Goal: Task Accomplishment & Management: Manage account settings

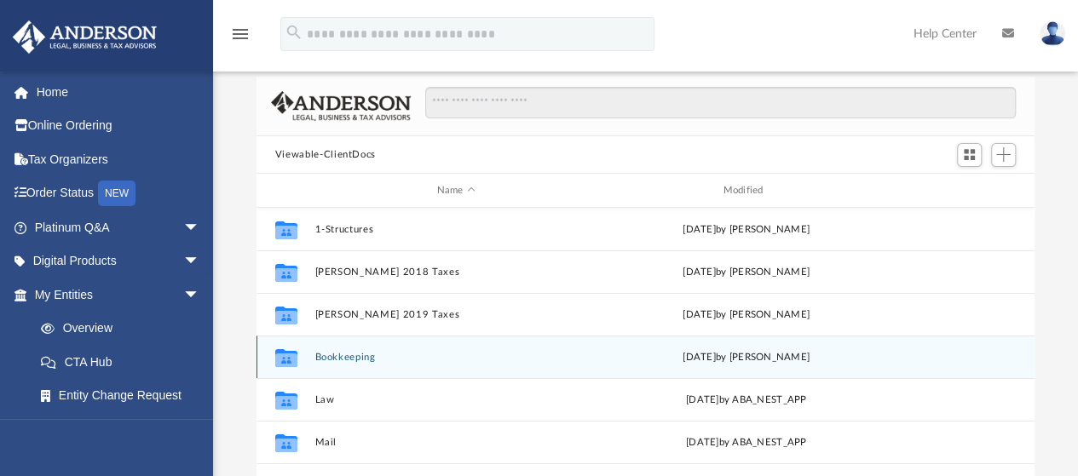
scroll to position [72, 0]
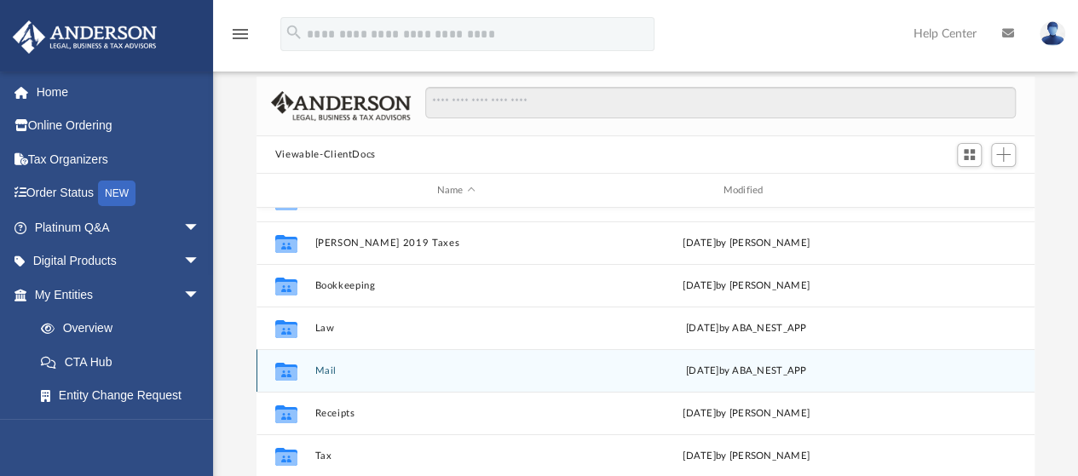
click at [312, 371] on div "Collaborated Folder Mail today by ABA_NEST_APP" at bounding box center [646, 370] width 778 height 43
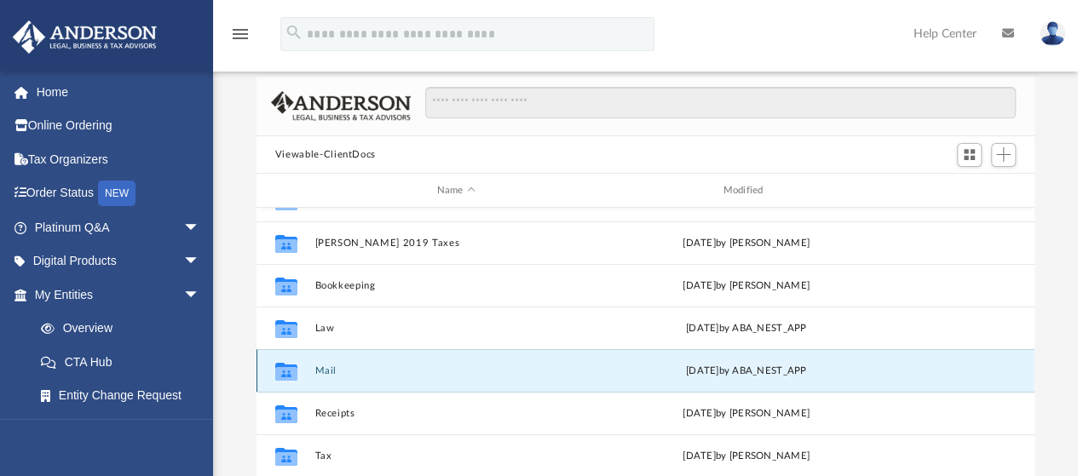
click at [286, 371] on icon "grid" at bounding box center [286, 374] width 22 height 14
click at [355, 371] on button "Mail" at bounding box center [455, 371] width 283 height 11
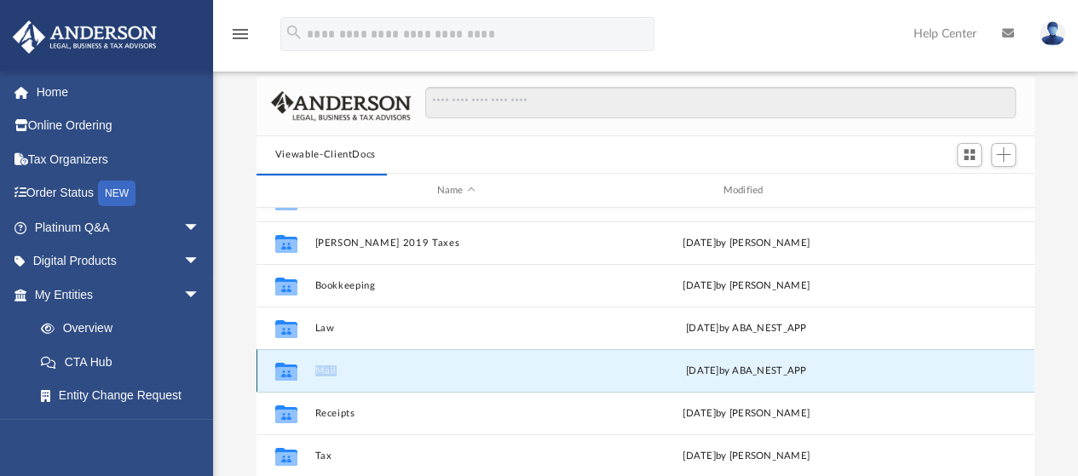
click at [355, 371] on button "Mail" at bounding box center [455, 371] width 283 height 11
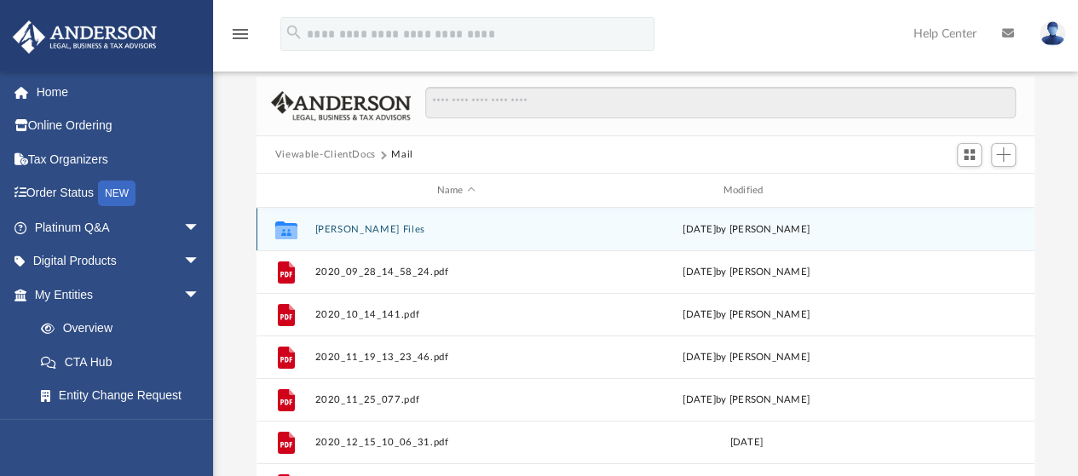
scroll to position [14, 14]
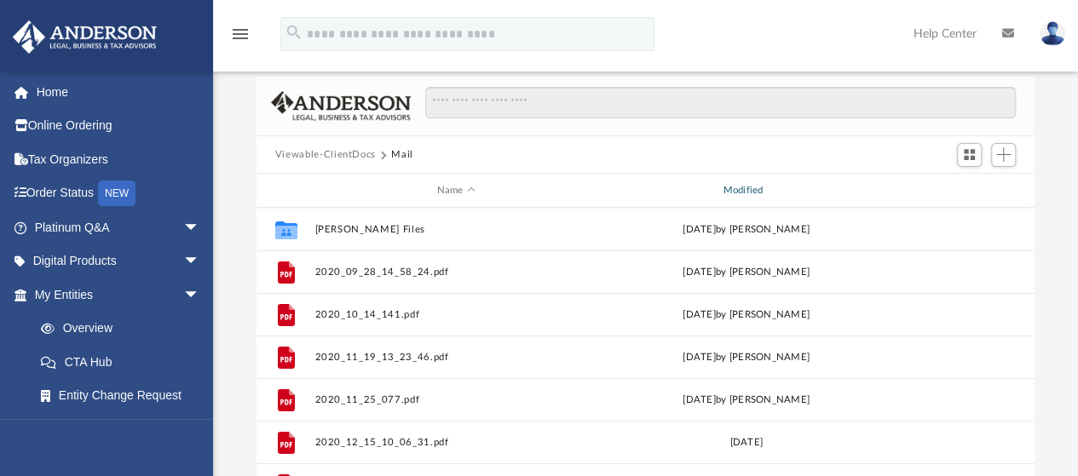
click at [752, 191] on div "Modified" at bounding box center [745, 190] width 283 height 15
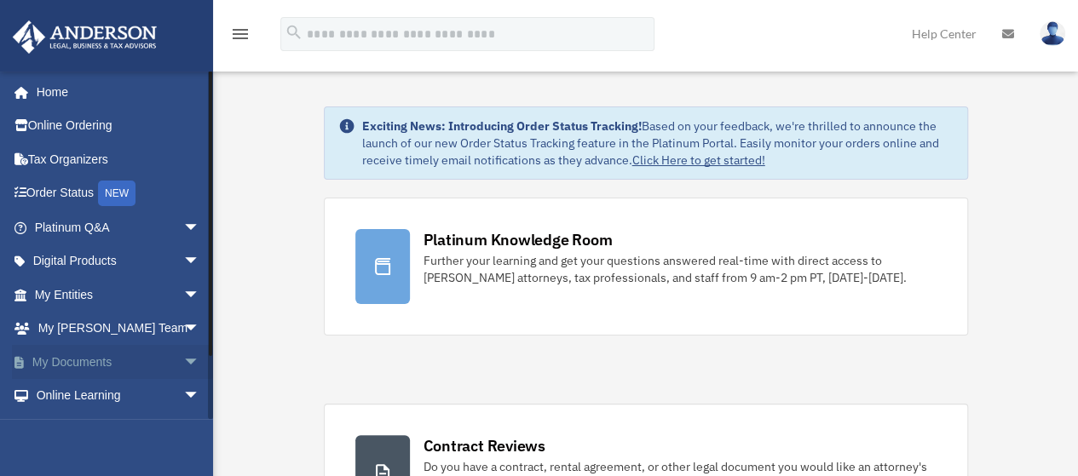
click at [75, 353] on link "My Documents arrow_drop_down" at bounding box center [119, 362] width 214 height 34
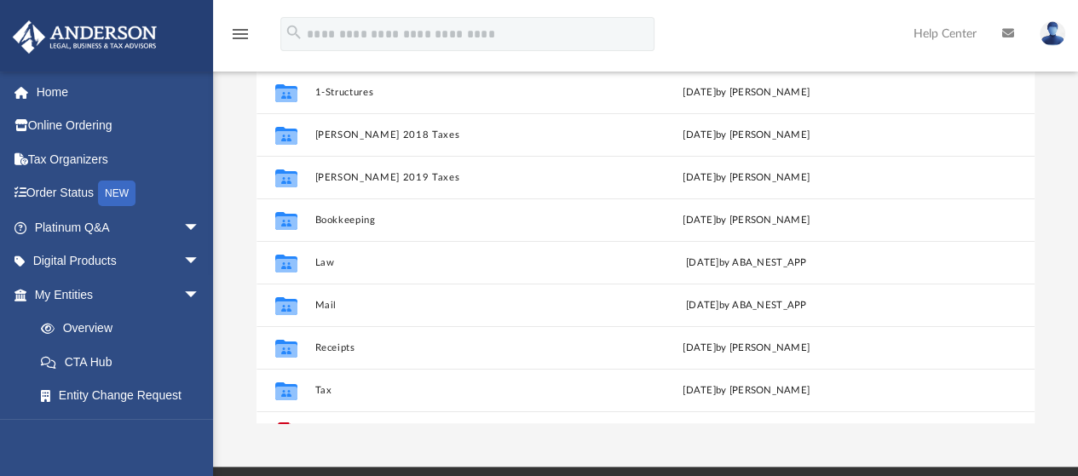
scroll to position [218, 0]
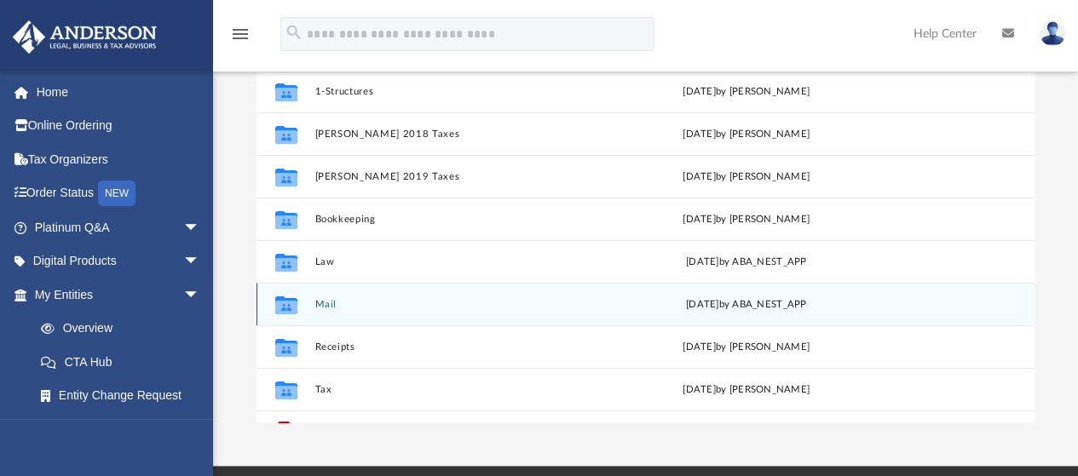
click at [327, 299] on button "Mail" at bounding box center [455, 304] width 283 height 11
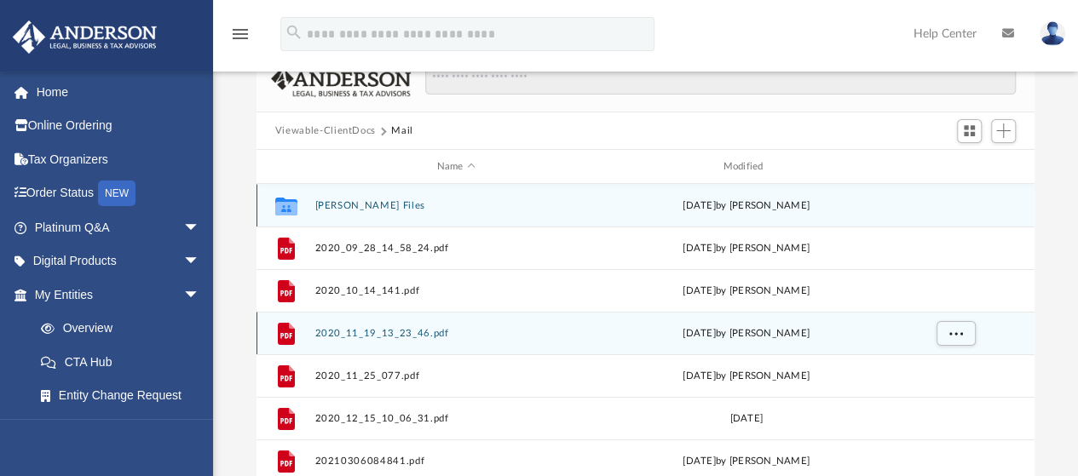
scroll to position [102, 0]
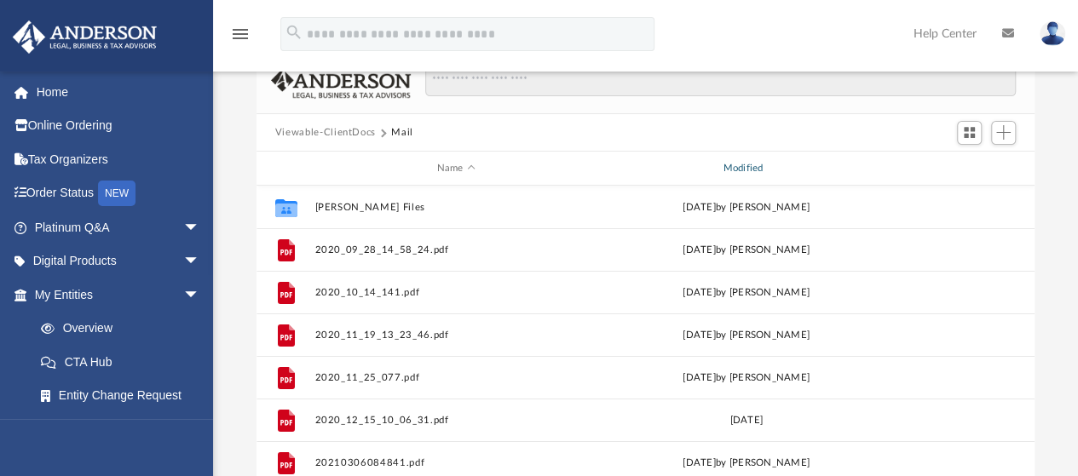
click at [745, 161] on div "Modified" at bounding box center [745, 168] width 283 height 15
click at [747, 166] on div "Modified" at bounding box center [745, 168] width 283 height 15
click at [768, 167] on span "Modified" at bounding box center [768, 168] width 7 height 7
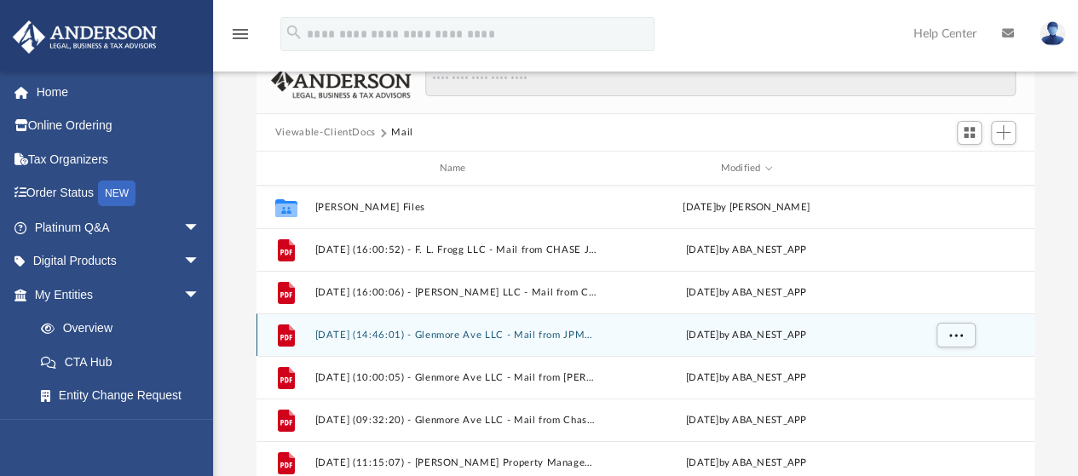
click at [540, 334] on button "[DATE] (14:46:01) - Glenmore Ave LLC - Mail from JPMorgan Chase Bank, N.A..pdf" at bounding box center [455, 335] width 283 height 11
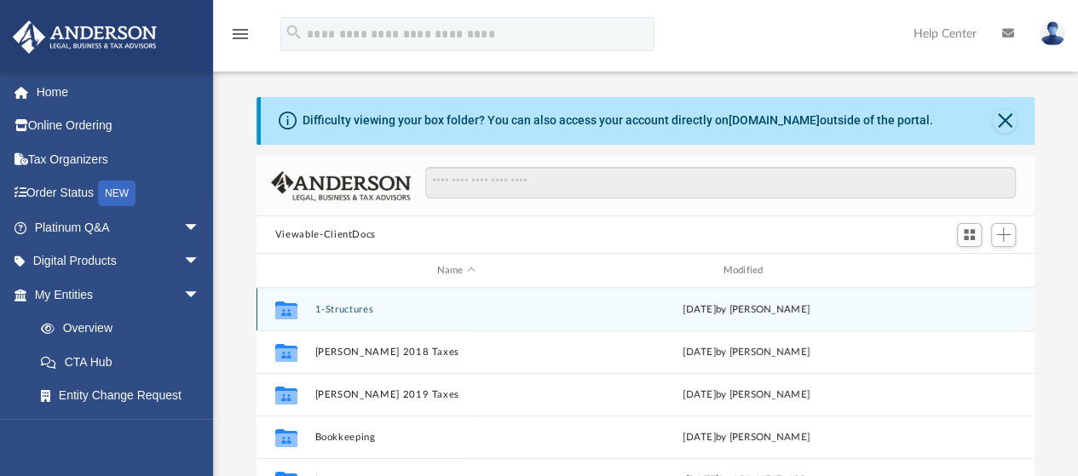
scroll to position [72, 0]
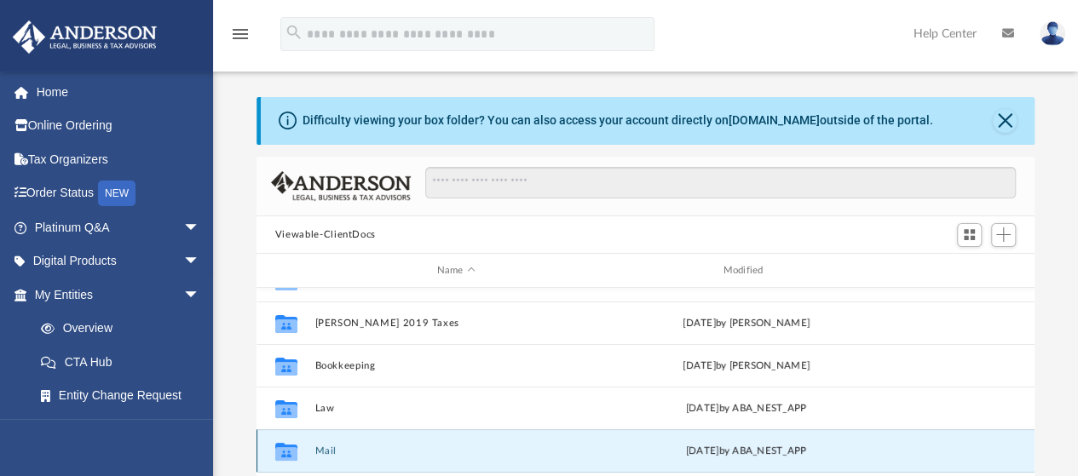
click at [327, 447] on button "Mail" at bounding box center [455, 451] width 283 height 11
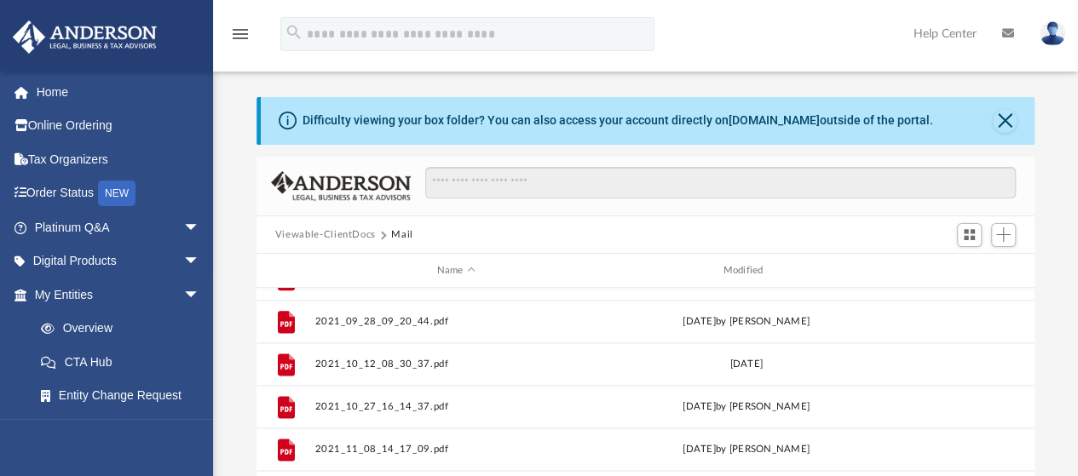
scroll to position [1067, 0]
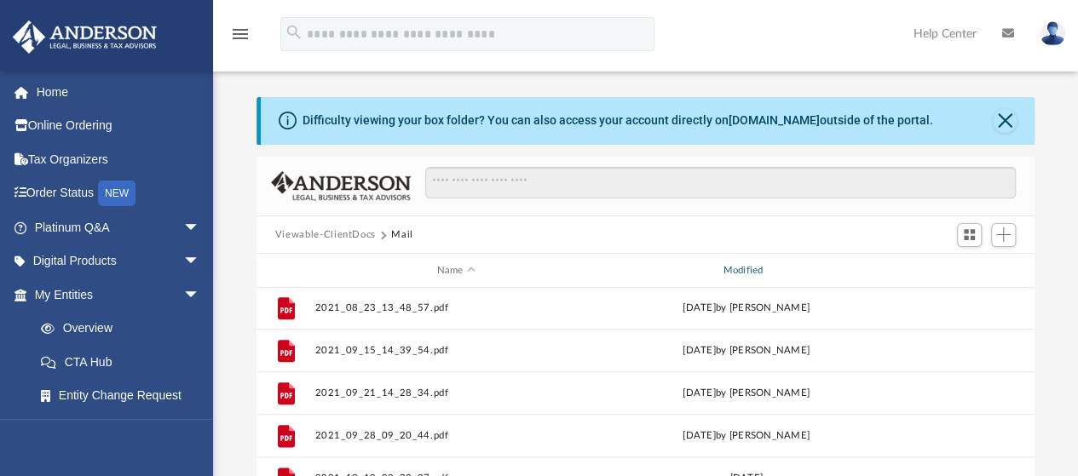
click at [747, 268] on div "Modified" at bounding box center [745, 270] width 283 height 15
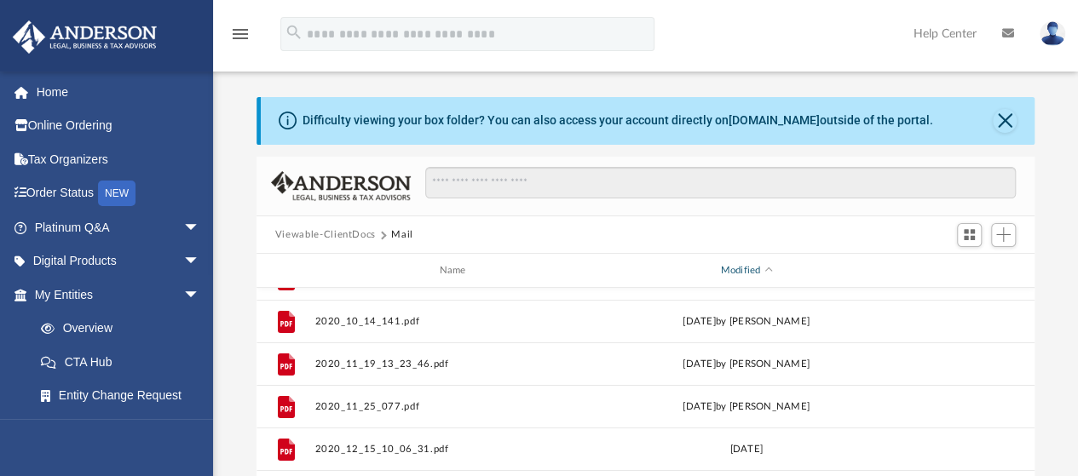
scroll to position [0, 0]
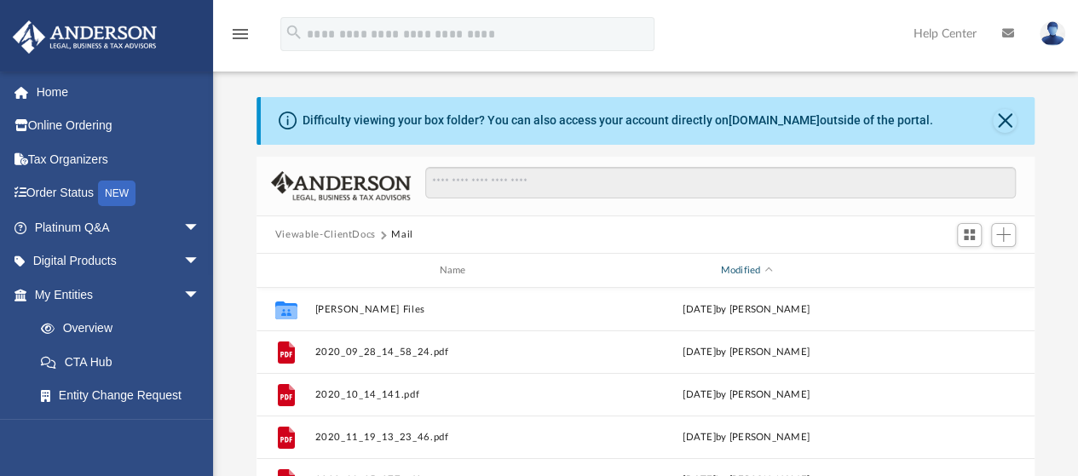
click at [751, 270] on div "Modified" at bounding box center [745, 270] width 283 height 15
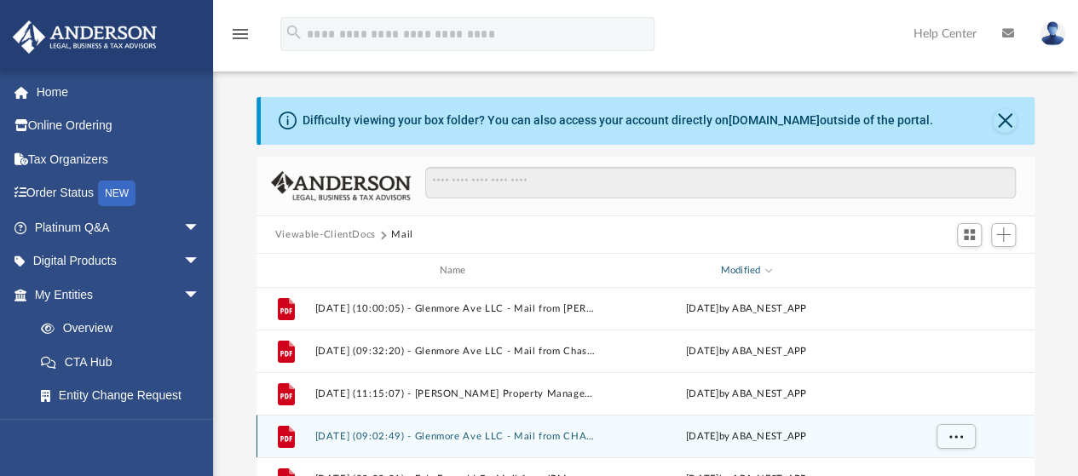
scroll to position [173, 0]
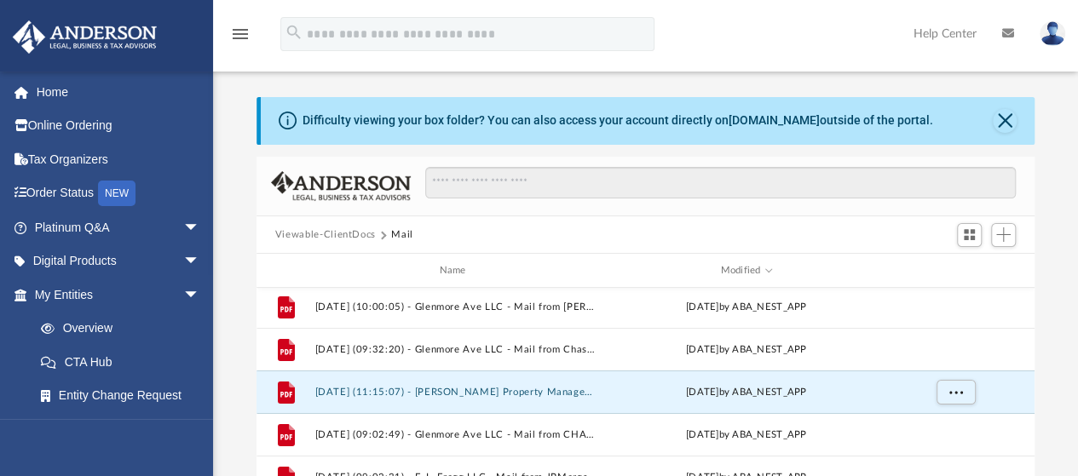
drag, startPoint x: 562, startPoint y: 388, endPoint x: 501, endPoint y: 241, distance: 158.9
click at [501, 241] on div "Viewable-ClientDocs Mail" at bounding box center [646, 234] width 779 height 37
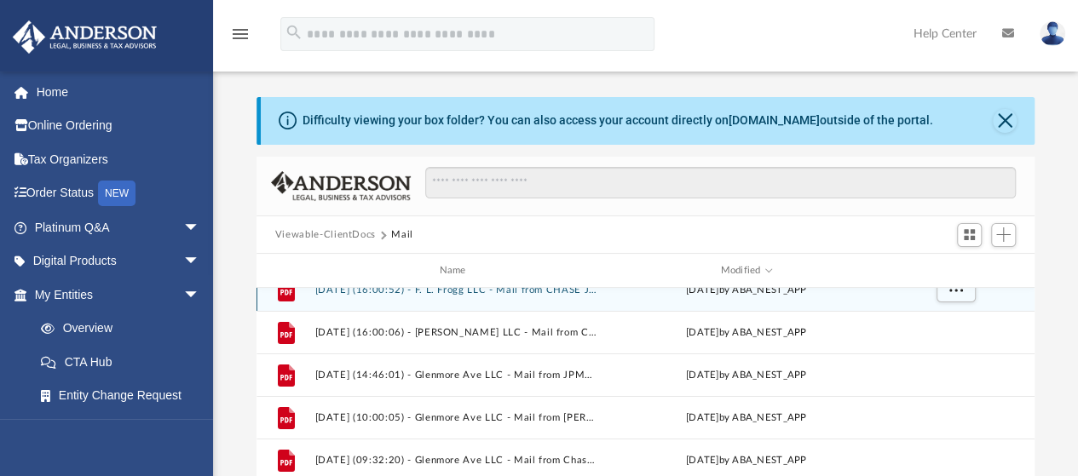
scroll to position [64, 0]
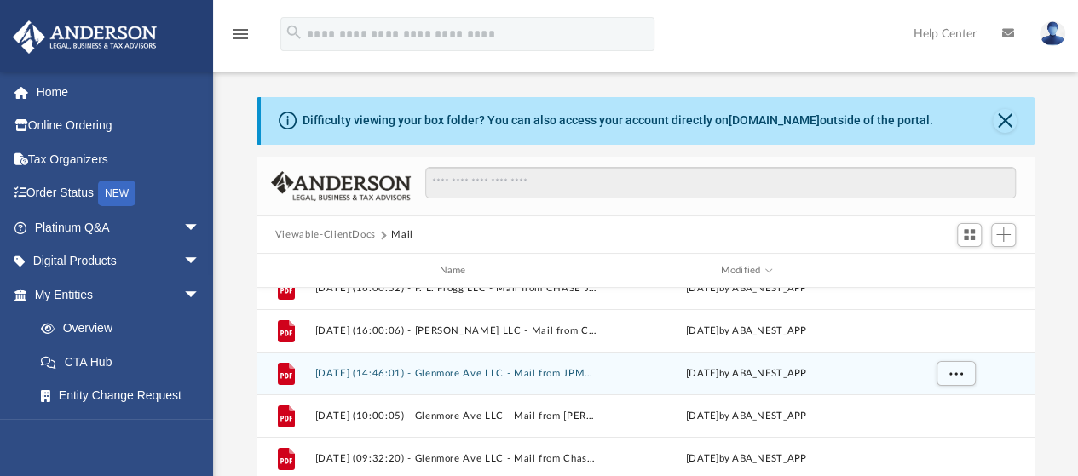
click at [553, 366] on div "File [DATE] (14:46:01) - Glenmore Ave LLC - Mail from JPMorgan Chase Bank, N.A.…" at bounding box center [646, 373] width 778 height 43
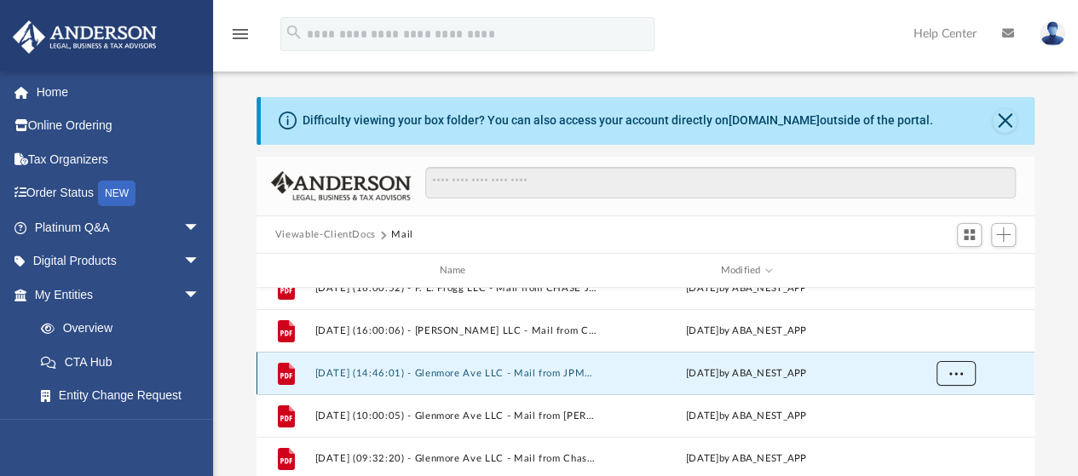
click at [960, 371] on span "More options" at bounding box center [955, 373] width 14 height 9
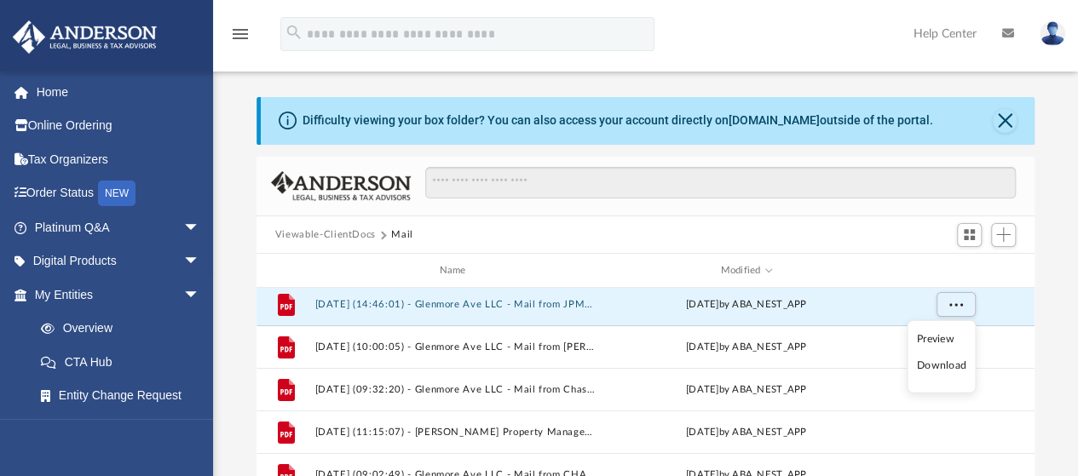
scroll to position [134, 0]
click at [937, 333] on li "Preview" at bounding box center [941, 338] width 49 height 18
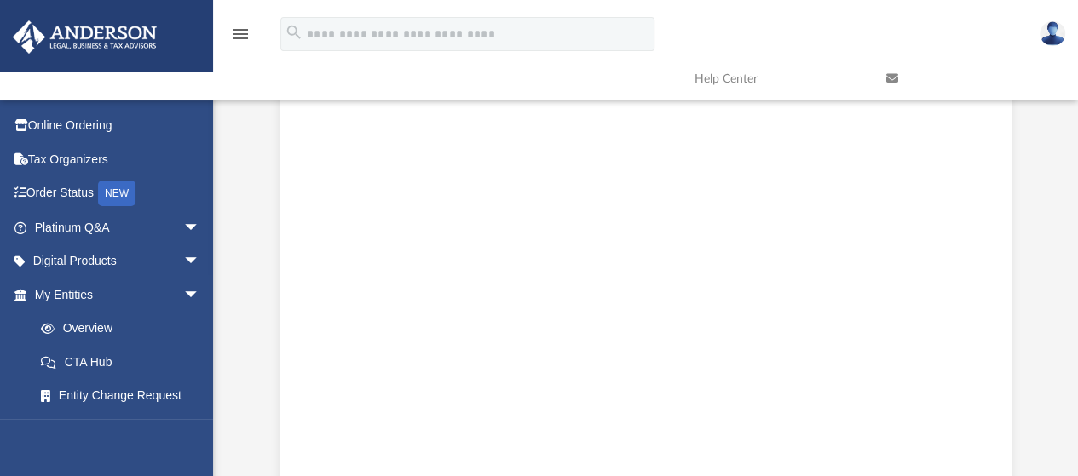
scroll to position [164, 0]
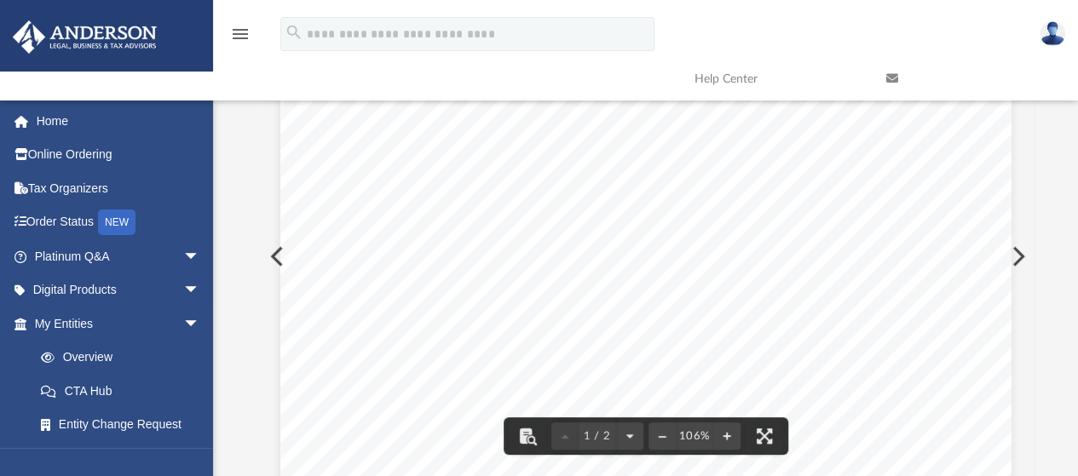
click at [1012, 249] on button "Preview" at bounding box center [1016, 257] width 37 height 48
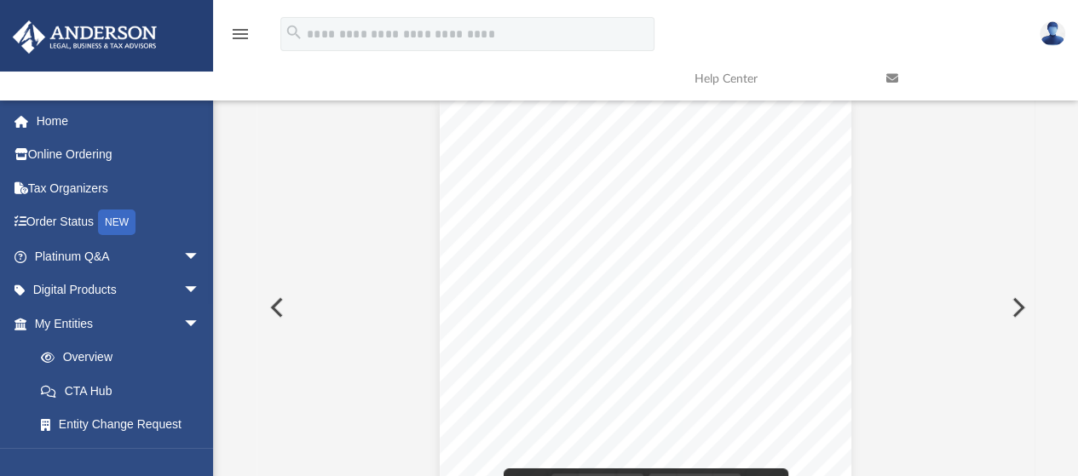
click at [1015, 306] on button "Preview" at bounding box center [1016, 308] width 37 height 48
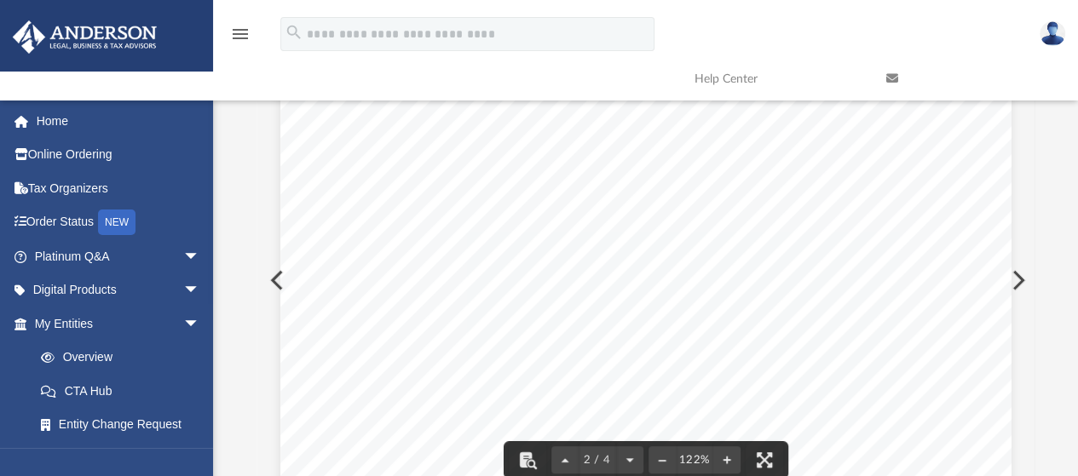
scroll to position [141, 0]
click at [1015, 274] on button "Preview" at bounding box center [1016, 280] width 37 height 48
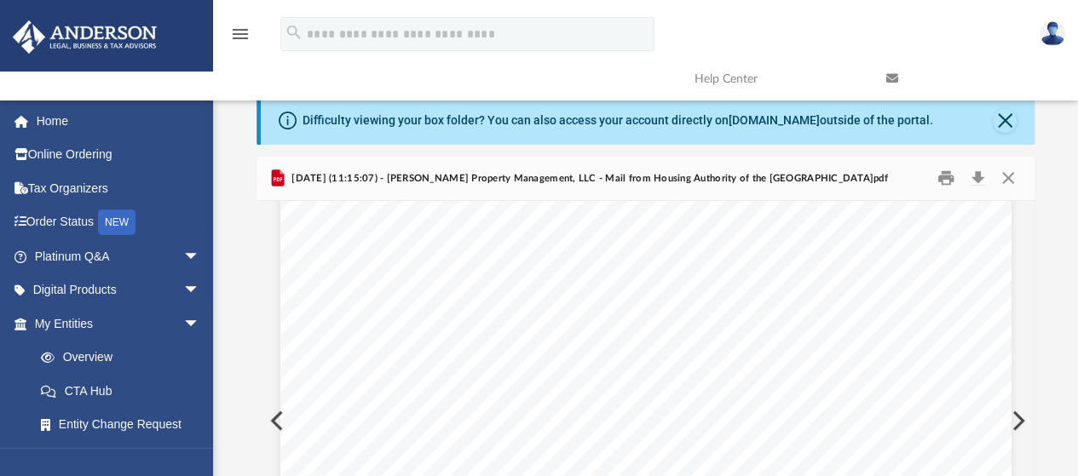
scroll to position [285, 0]
click at [281, 419] on div "Page 1" at bounding box center [645, 400] width 731 height 943
click at [1007, 174] on button "Close" at bounding box center [1008, 178] width 31 height 26
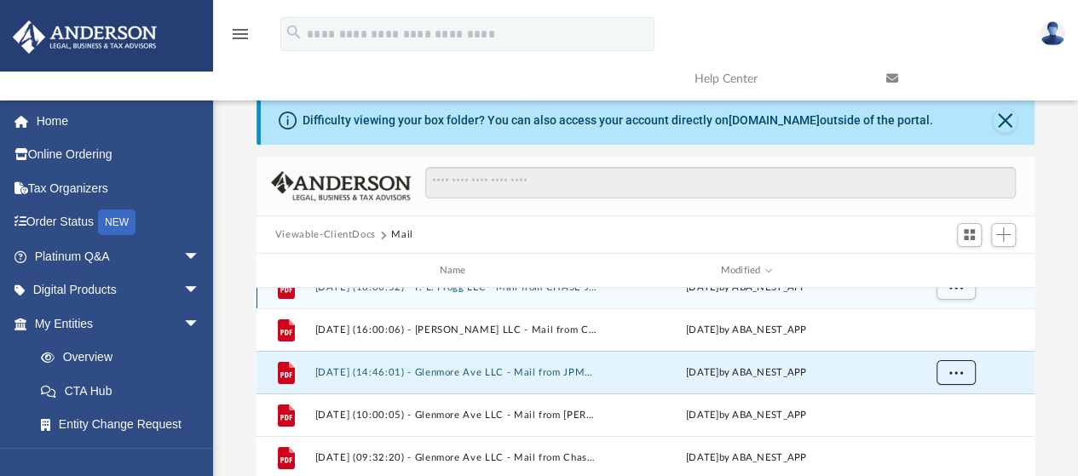
scroll to position [67, 0]
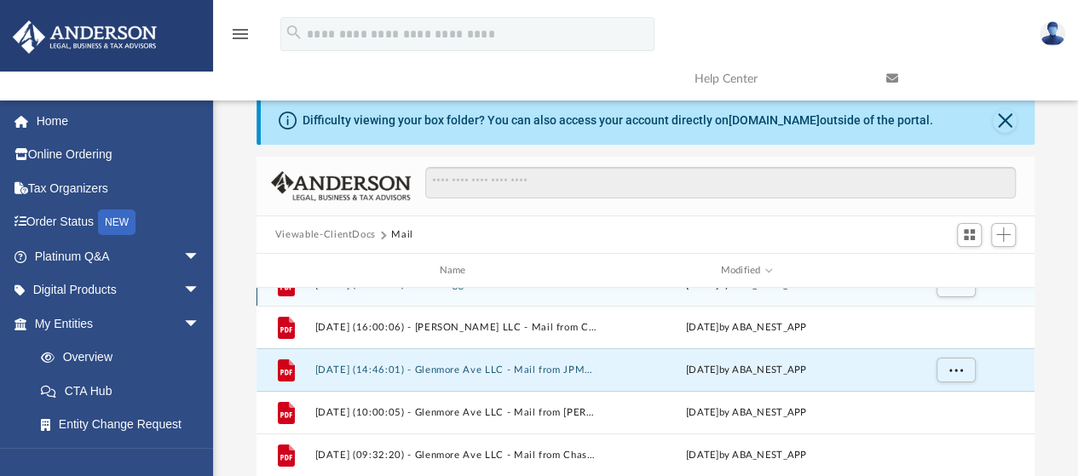
click at [570, 366] on button "[DATE] (14:46:01) - Glenmore Ave LLC - Mail from JPMorgan Chase Bank, N.A..pdf" at bounding box center [455, 370] width 283 height 11
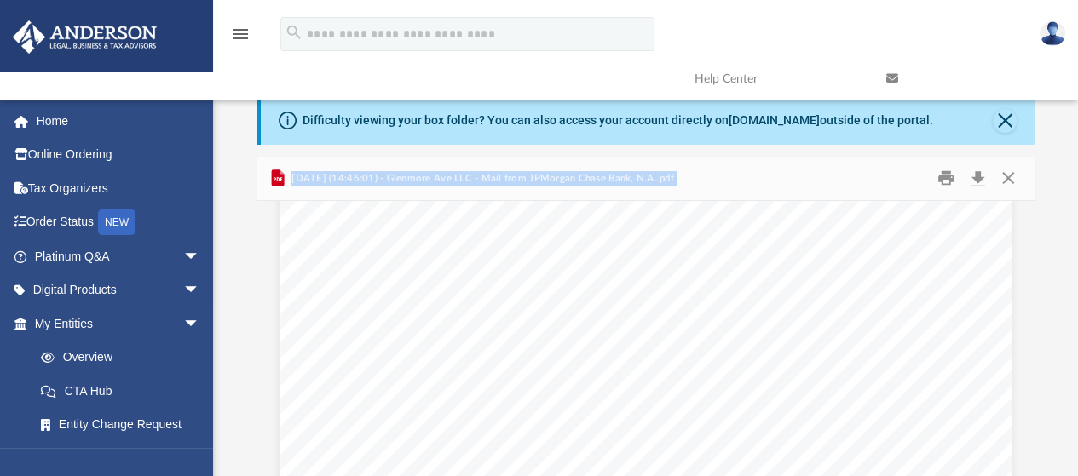
scroll to position [218, 0]
click at [1002, 122] on button "Close" at bounding box center [1005, 121] width 24 height 24
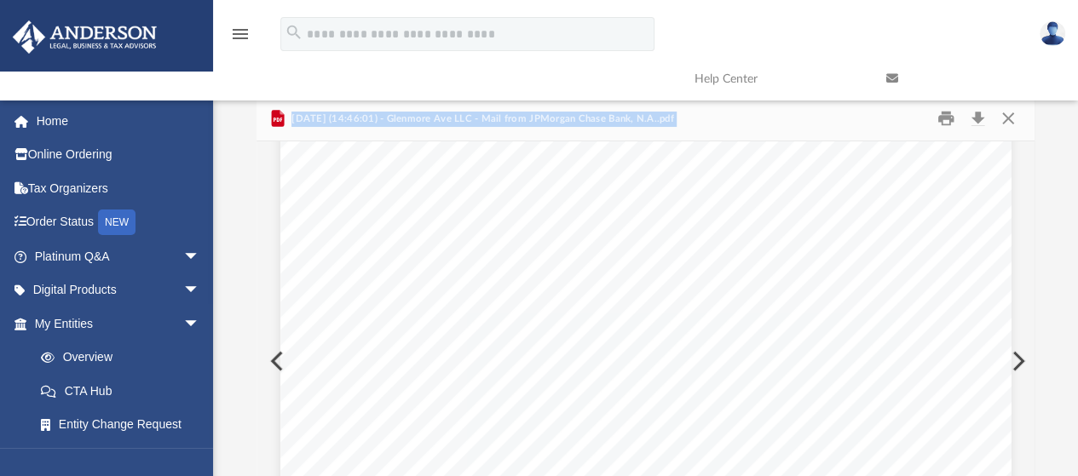
scroll to position [0, 0]
click at [1004, 117] on button "Close" at bounding box center [1008, 119] width 31 height 26
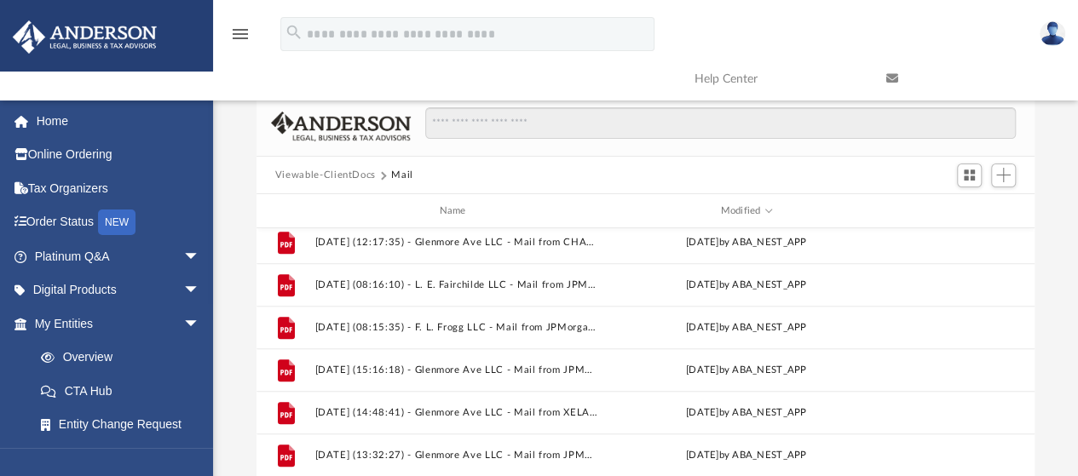
scroll to position [479, 0]
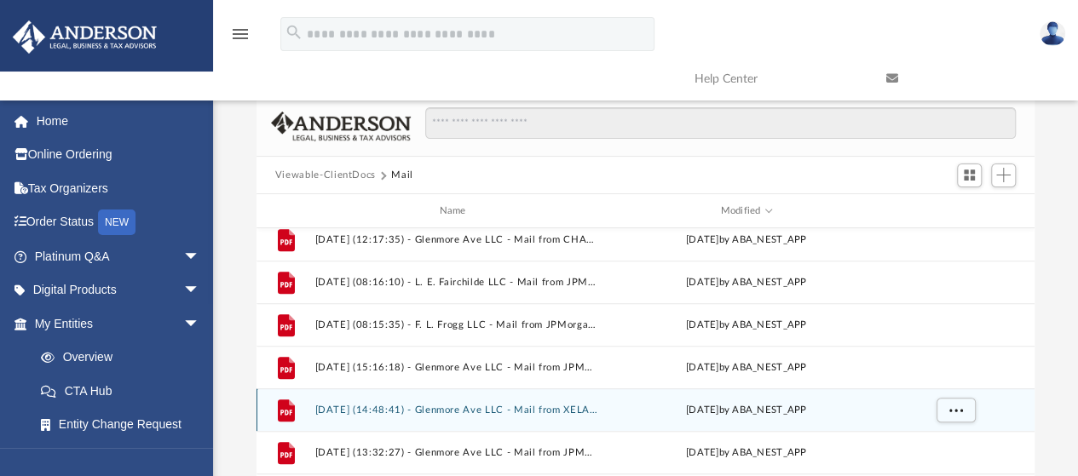
click at [510, 409] on button "[DATE] (14:48:41) - Glenmore Ave LLC - Mail from XELA A [PERSON_NAME].pdf" at bounding box center [455, 410] width 283 height 11
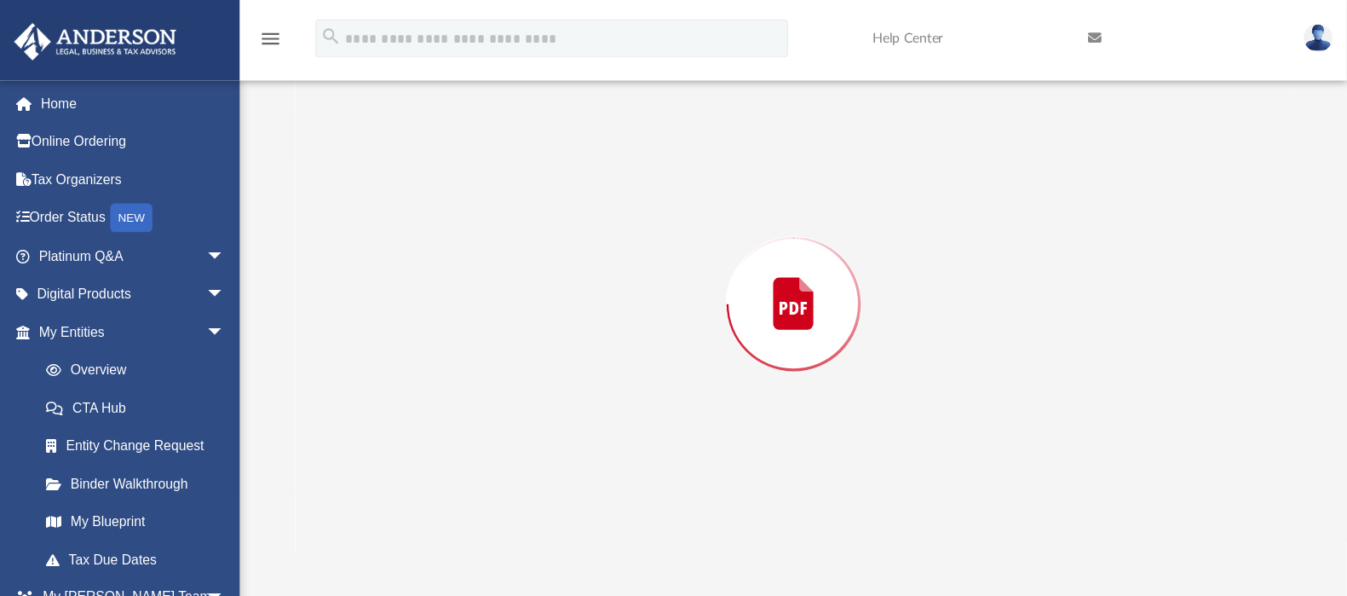
scroll to position [319, 1005]
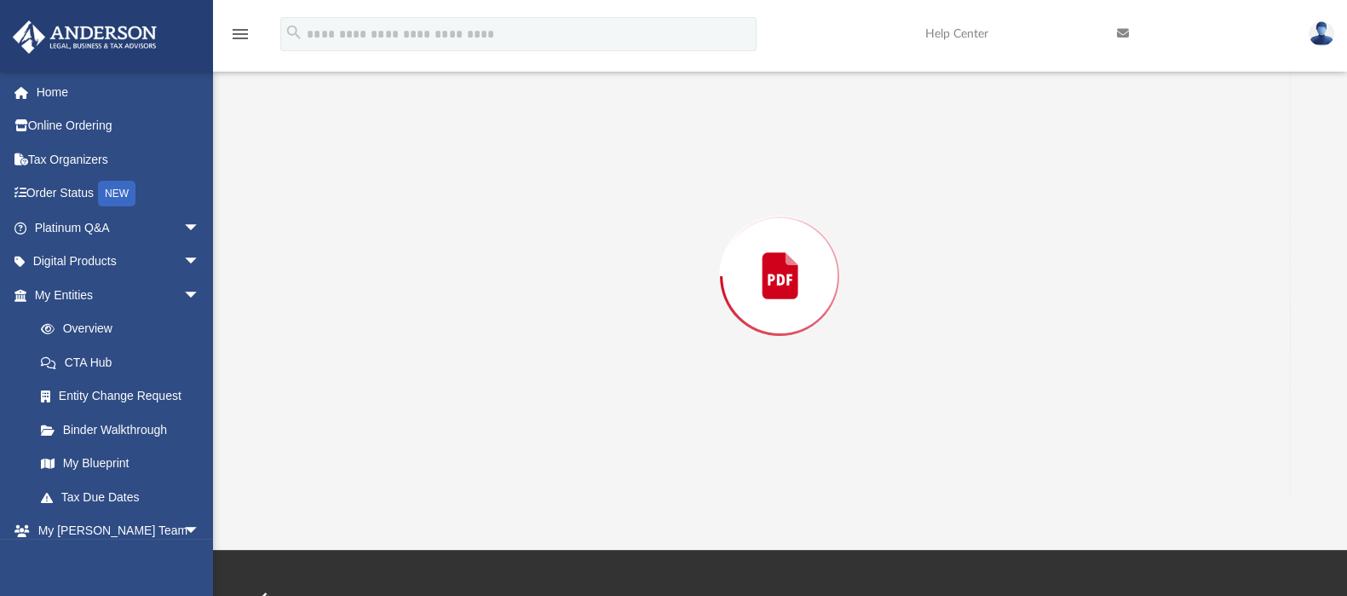
drag, startPoint x: 1049, startPoint y: 2, endPoint x: 851, endPoint y: 43, distance: 202.1
click at [851, 43] on div "menu search Site Menu add [EMAIL_ADDRESS][DOMAIN_NAME] My Profile Reset Passwor…" at bounding box center [674, 42] width 1322 height 58
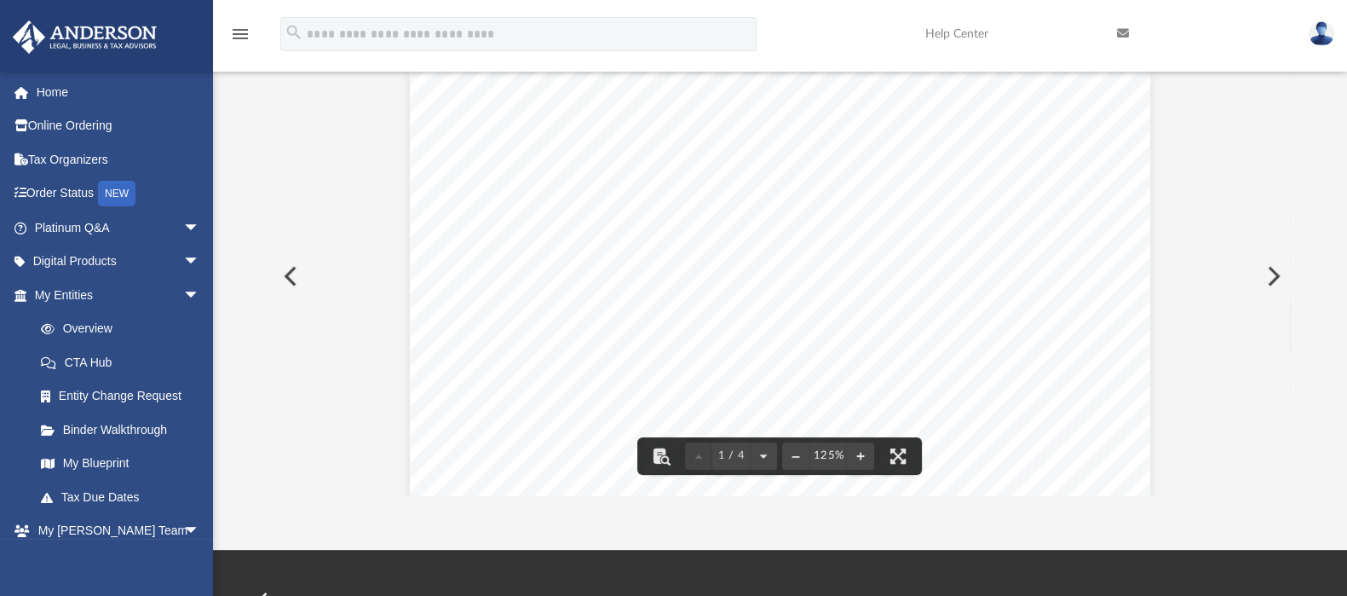
scroll to position [0, 0]
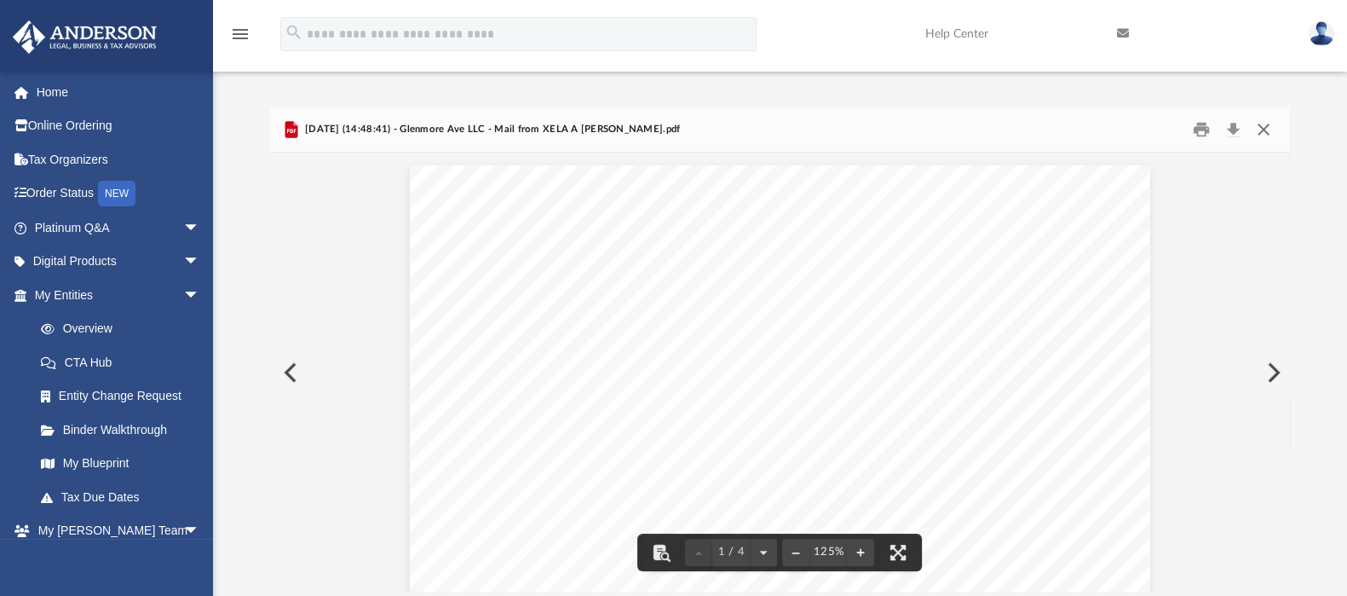
click at [1077, 128] on button "Close" at bounding box center [1263, 130] width 31 height 26
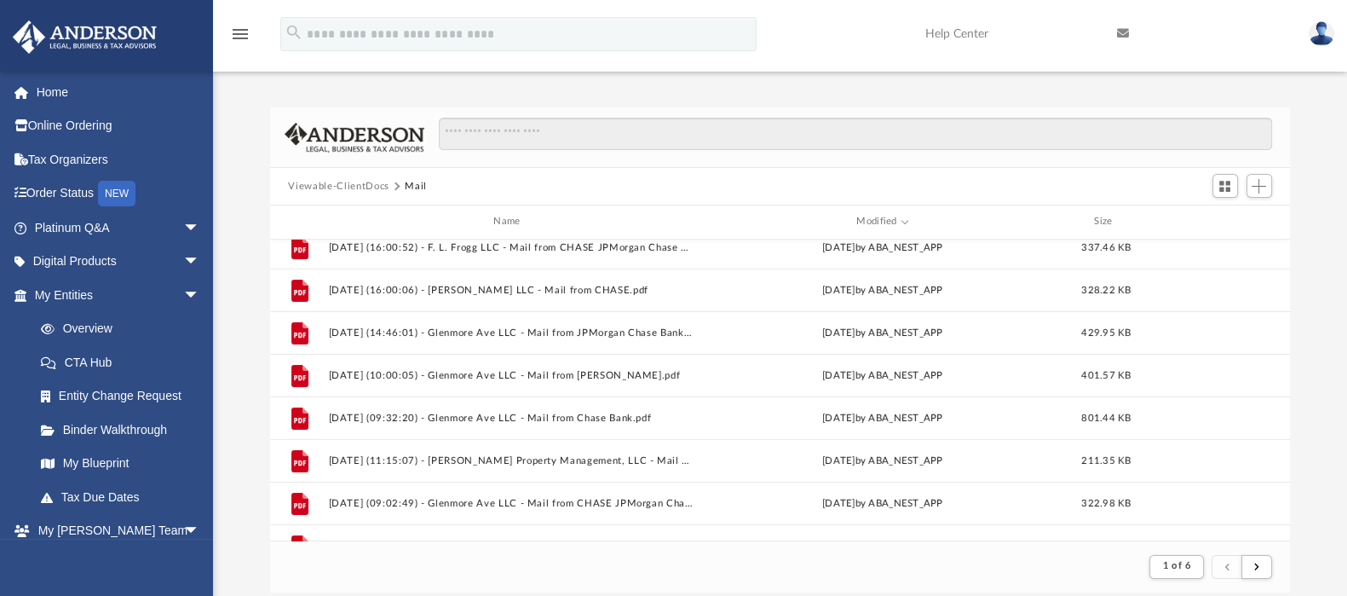
scroll to position [55, 0]
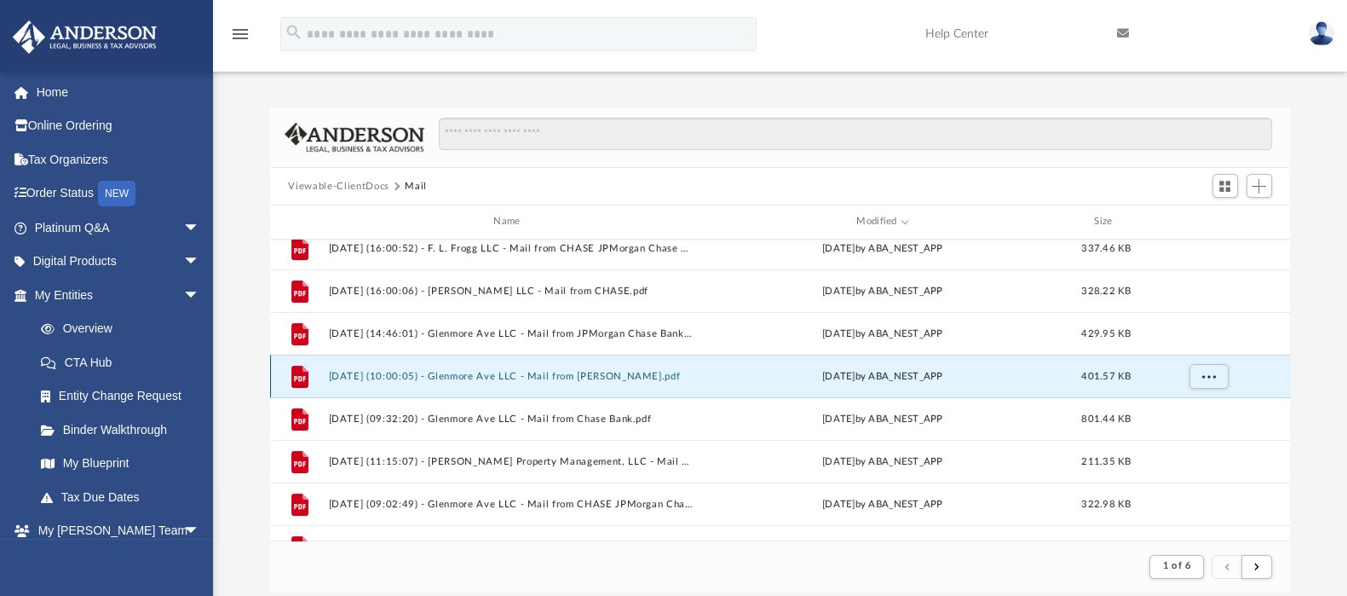
click at [601, 378] on button "[DATE] (10:00:05) - Glenmore Ave LLC - Mail from [PERSON_NAME].pdf" at bounding box center [510, 376] width 365 height 11
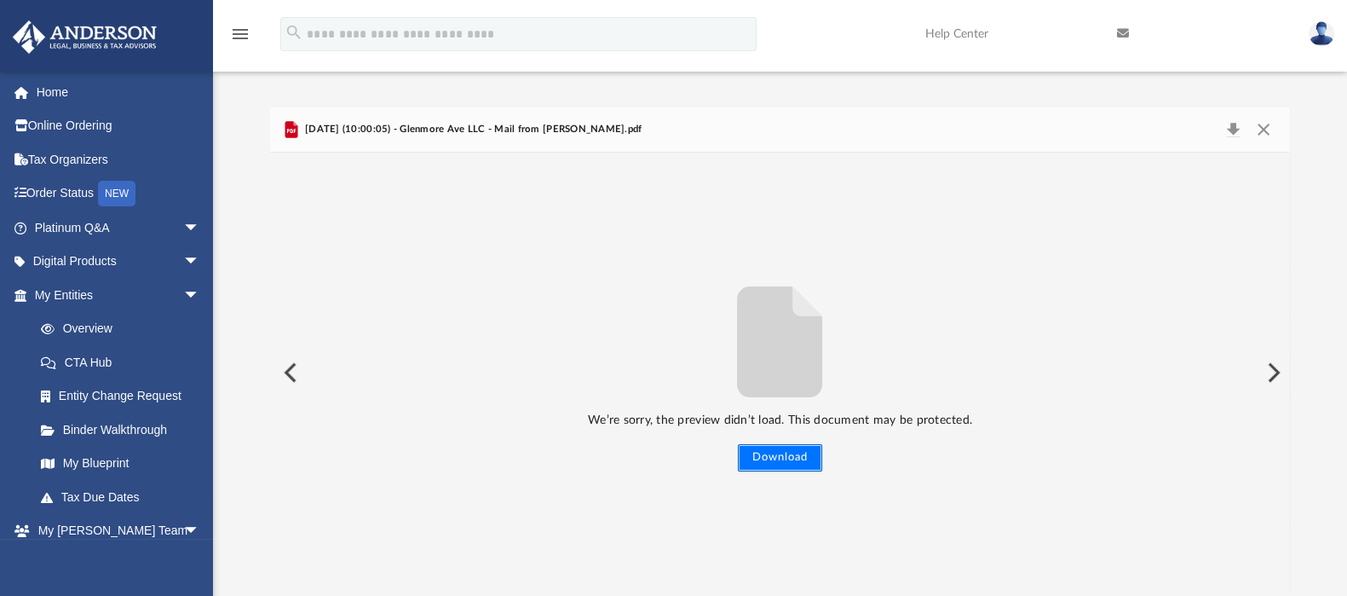
click at [771, 453] on button "Download" at bounding box center [780, 457] width 84 height 27
click at [1077, 124] on button "Close" at bounding box center [1263, 130] width 31 height 24
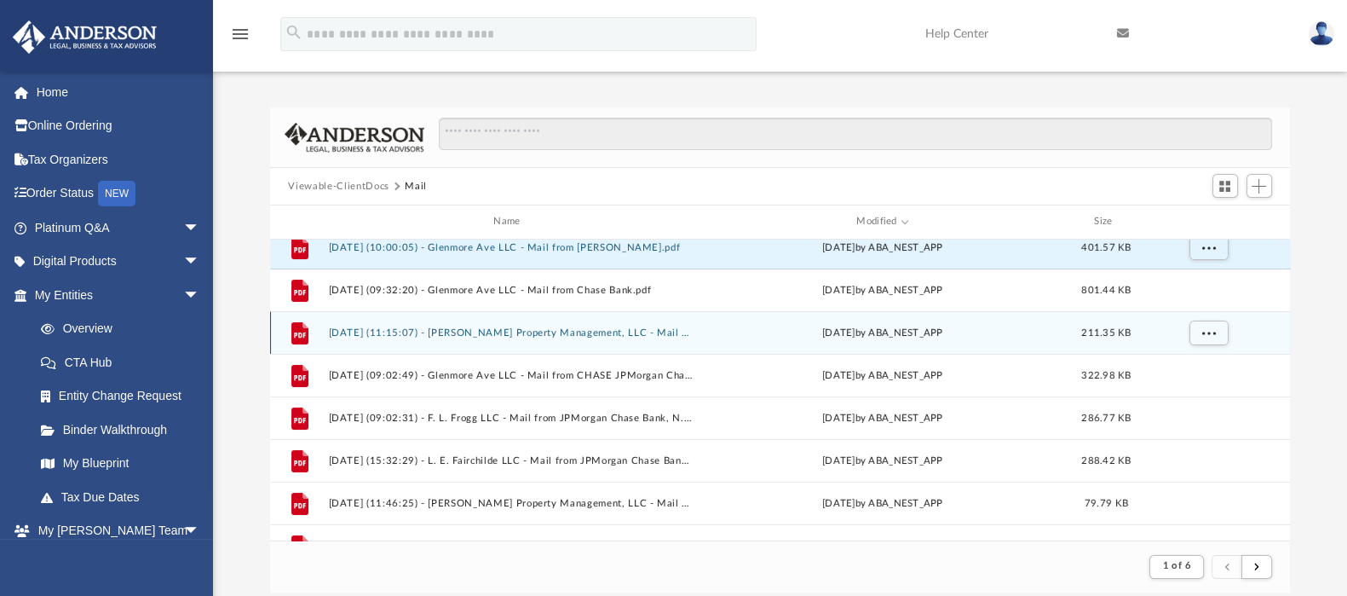
scroll to position [185, 0]
click at [630, 337] on div "File [DATE] (11:15:07) - [PERSON_NAME] Property Management, LLC - Mail from Hou…" at bounding box center [780, 331] width 1021 height 43
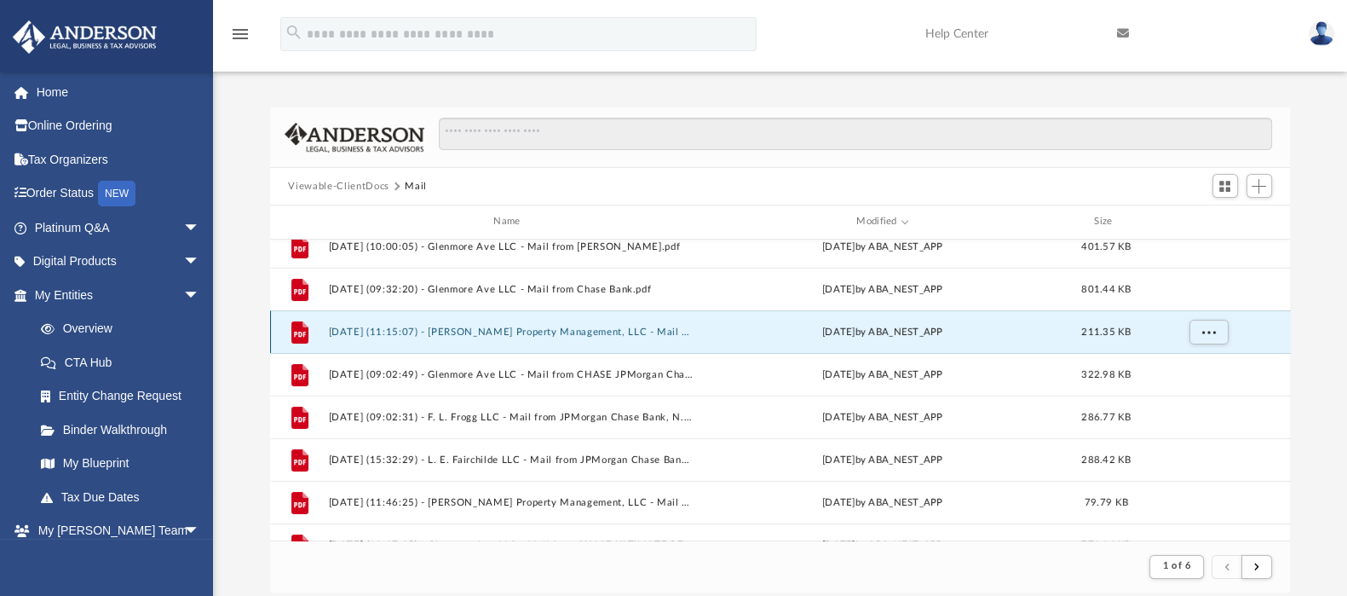
click at [630, 331] on button "[DATE] (11:15:07) - [PERSON_NAME] Property Management, LLC - Mail from Housing …" at bounding box center [510, 331] width 365 height 11
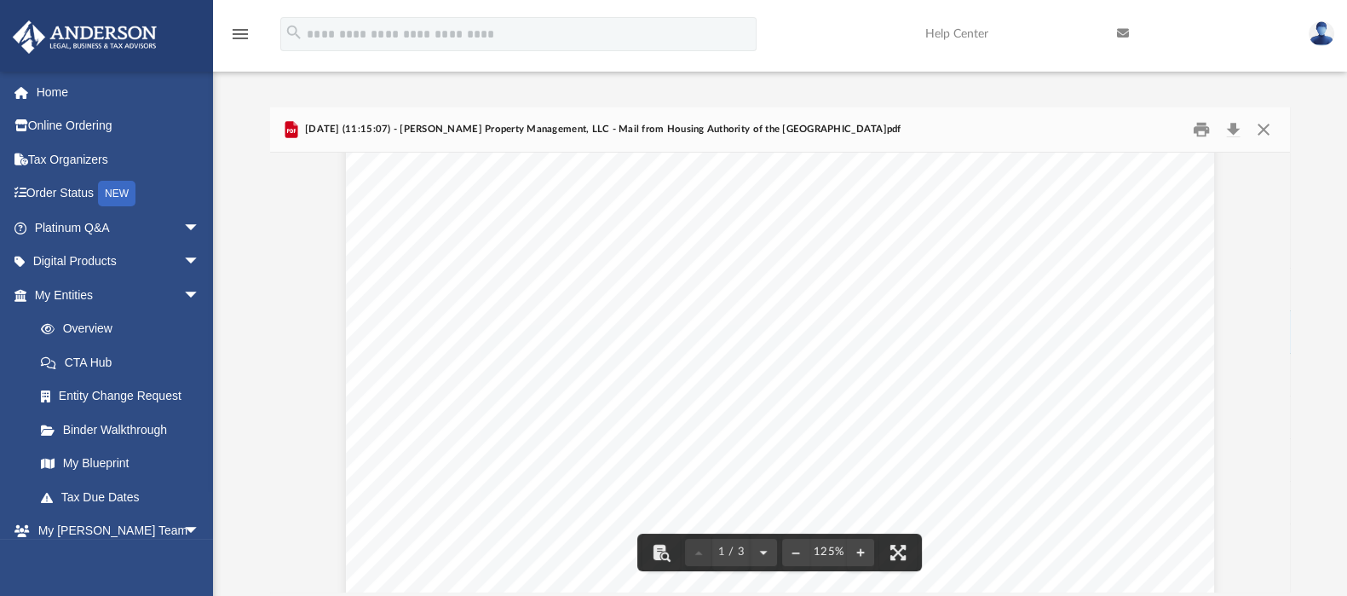
scroll to position [331, 0]
